Goal: Task Accomplishment & Management: Use online tool/utility

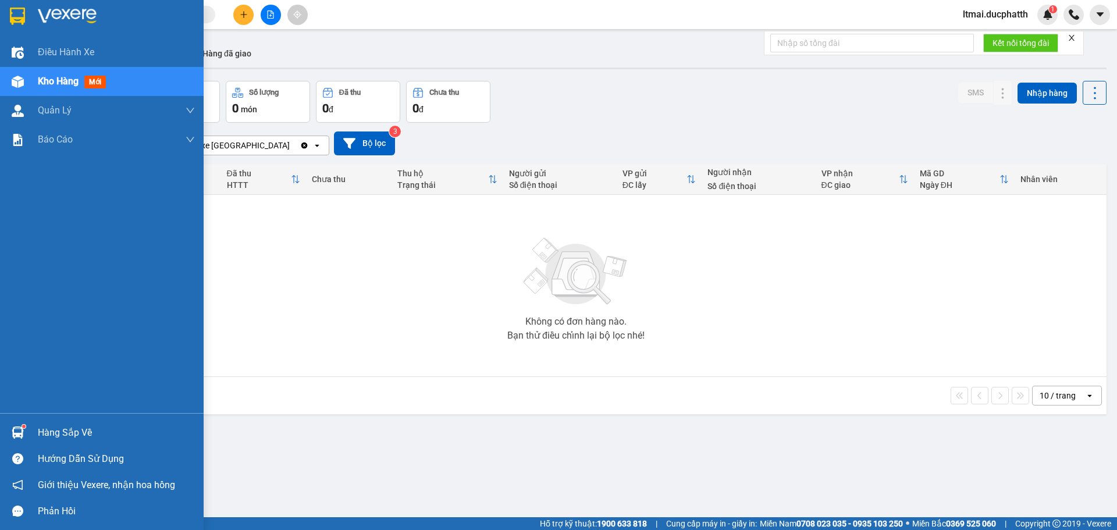
drag, startPoint x: 0, startPoint y: 0, endPoint x: 45, endPoint y: 432, distance: 434.0
click at [29, 432] on div "Hàng sắp về" at bounding box center [102, 433] width 204 height 26
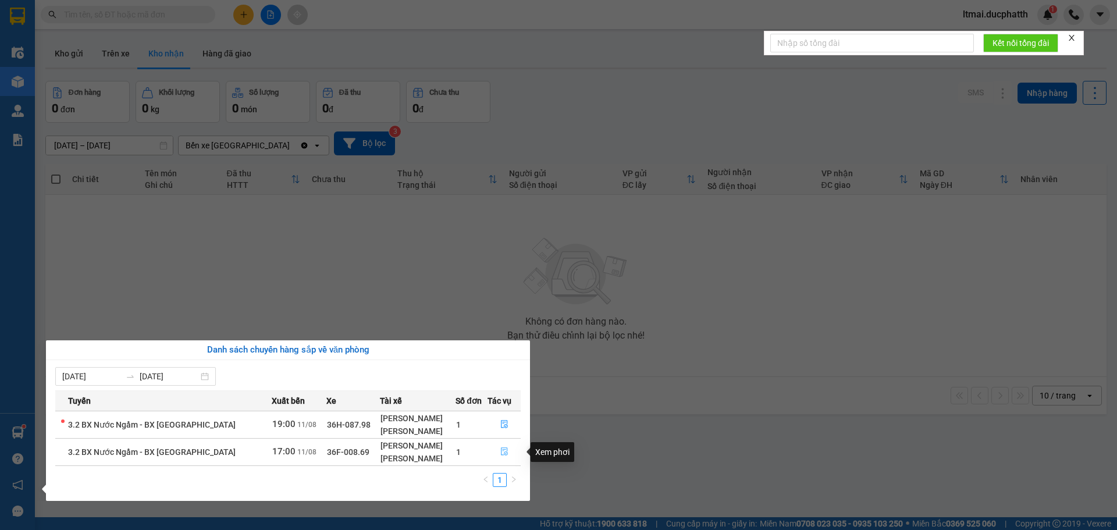
click at [504, 452] on icon "file-done" at bounding box center [504, 451] width 8 height 8
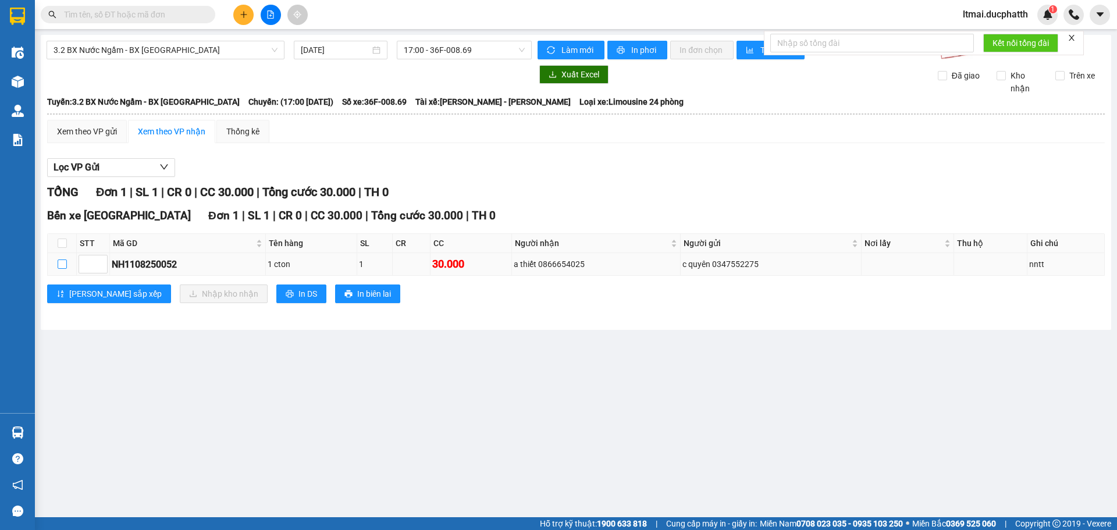
click at [62, 265] on input "checkbox" at bounding box center [62, 263] width 9 height 9
checkbox input "true"
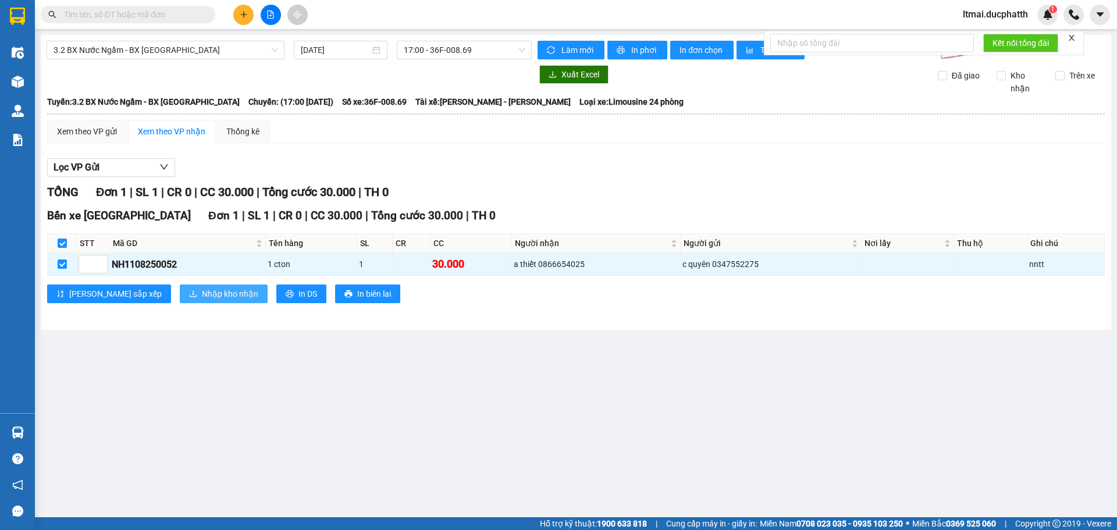
click at [202, 289] on span "Nhập kho nhận" at bounding box center [230, 293] width 56 height 13
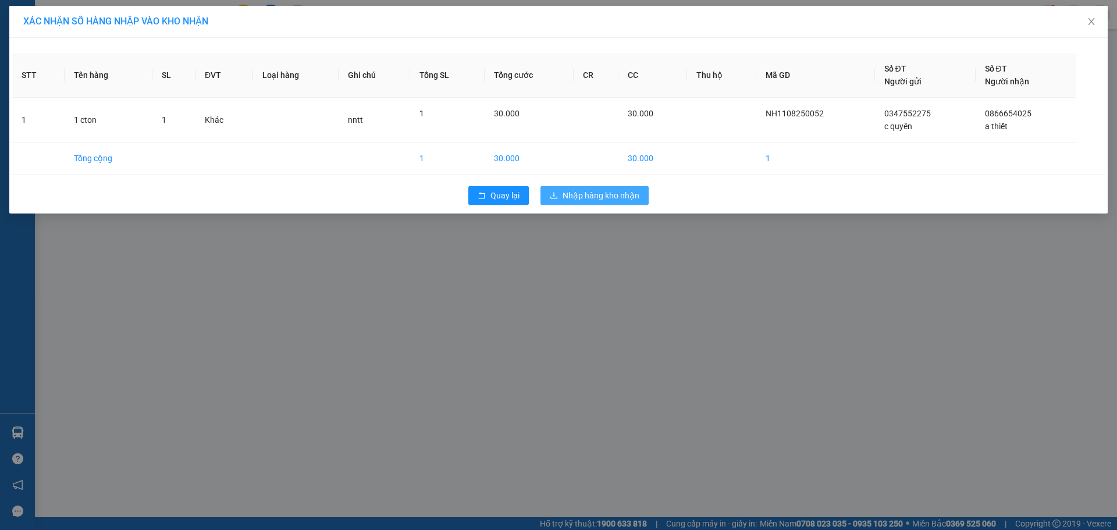
click at [588, 201] on span "Nhập hàng kho nhận" at bounding box center [601, 195] width 77 height 13
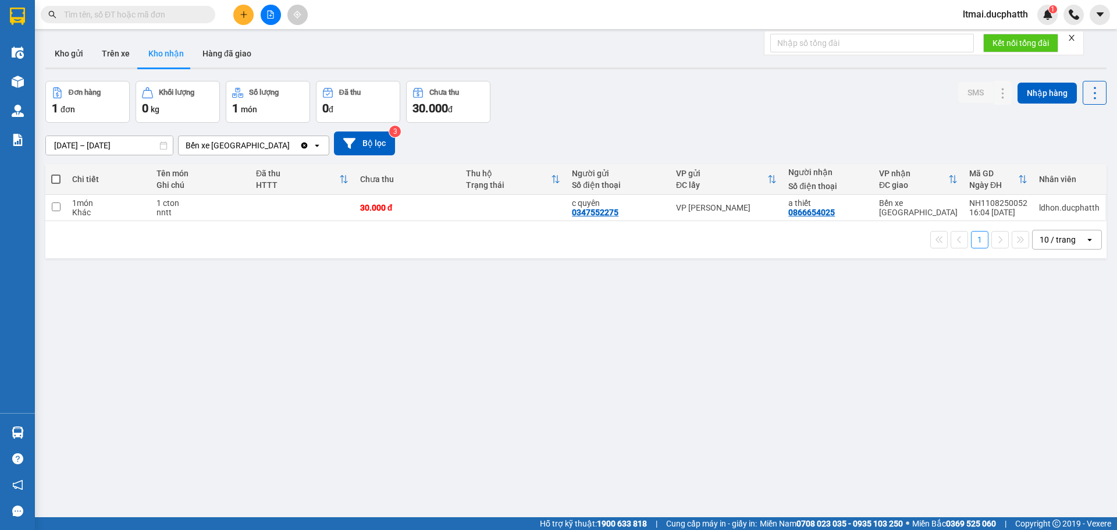
click at [504, 397] on div "ver 1.8.137 Kho gửi Trên xe Kho nhận Hàng đã giao Đơn hàng 1 đơn Khối lượng 0 k…" at bounding box center [576, 300] width 1071 height 530
